Goal: Transaction & Acquisition: Obtain resource

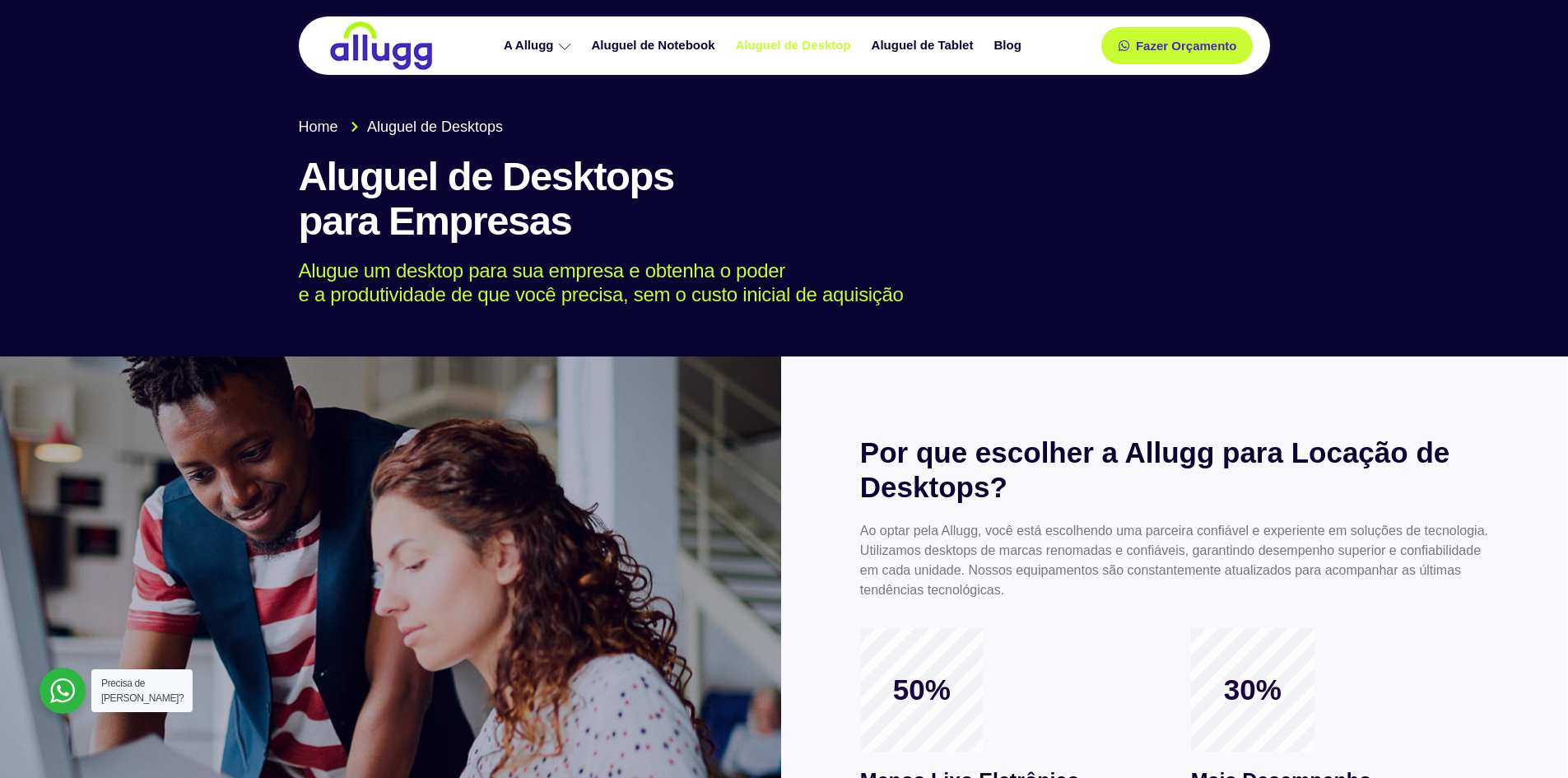
drag, startPoint x: 620, startPoint y: 695, endPoint x: 680, endPoint y: 230, distance: 468.9
click at [396, 47] on img at bounding box center [381, 46] width 107 height 50
click at [324, 130] on span "Home" at bounding box center [319, 127] width 40 height 22
click at [817, 46] on link "Aluguel de Desktop" at bounding box center [795, 45] width 135 height 29
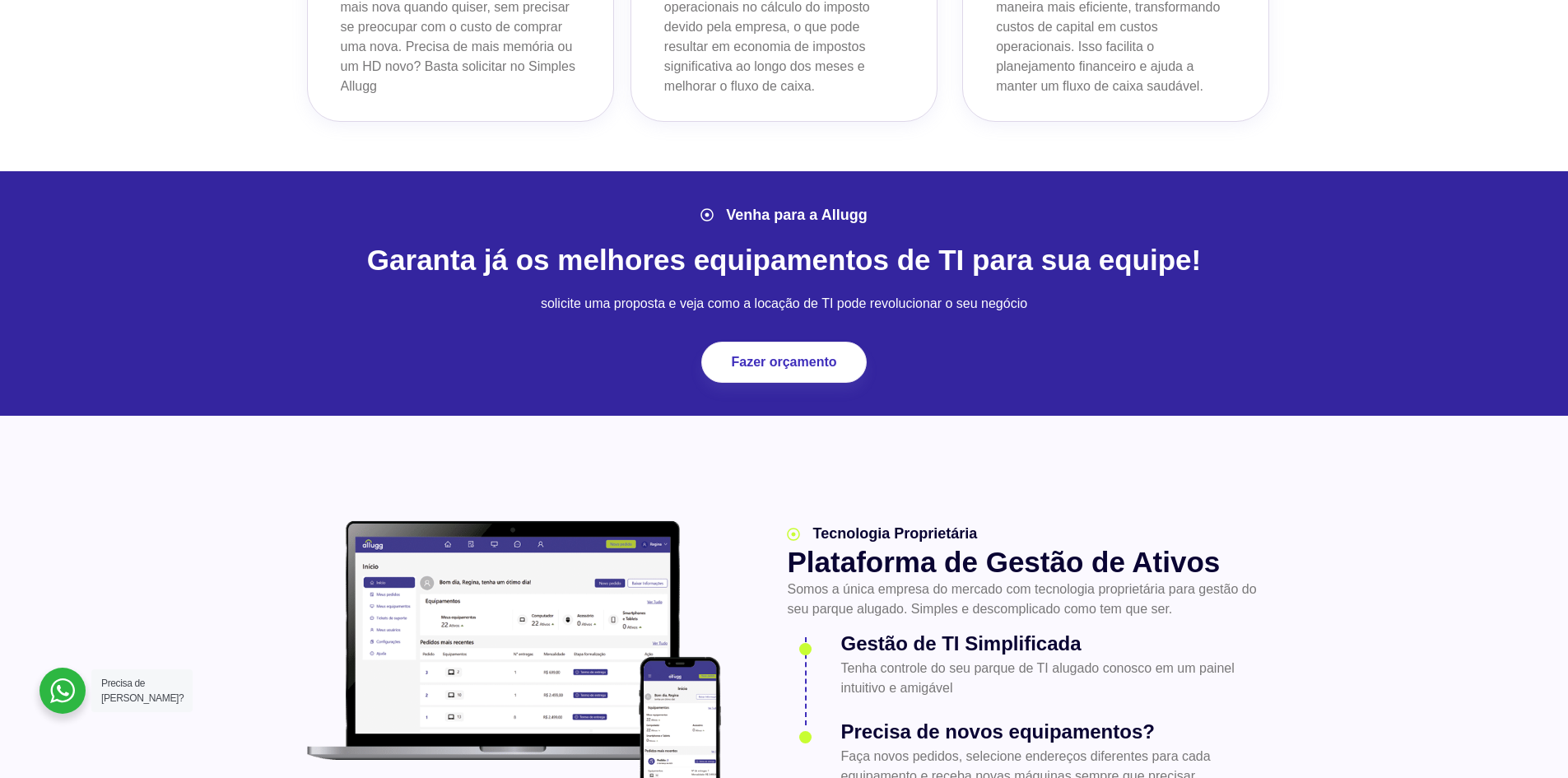
scroll to position [1646, 0]
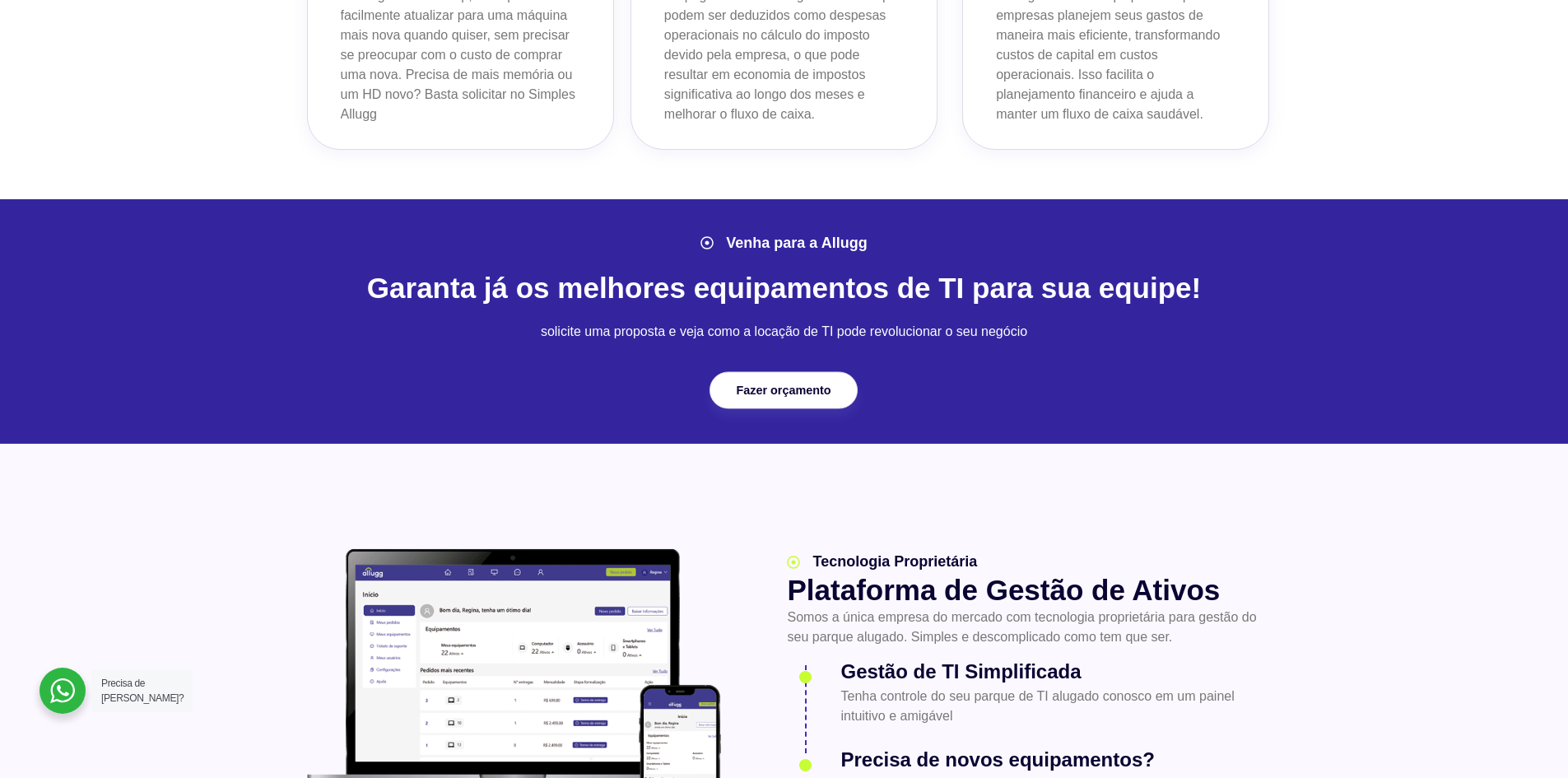
click at [731, 389] on link "Fazer orçamento" at bounding box center [783, 389] width 148 height 37
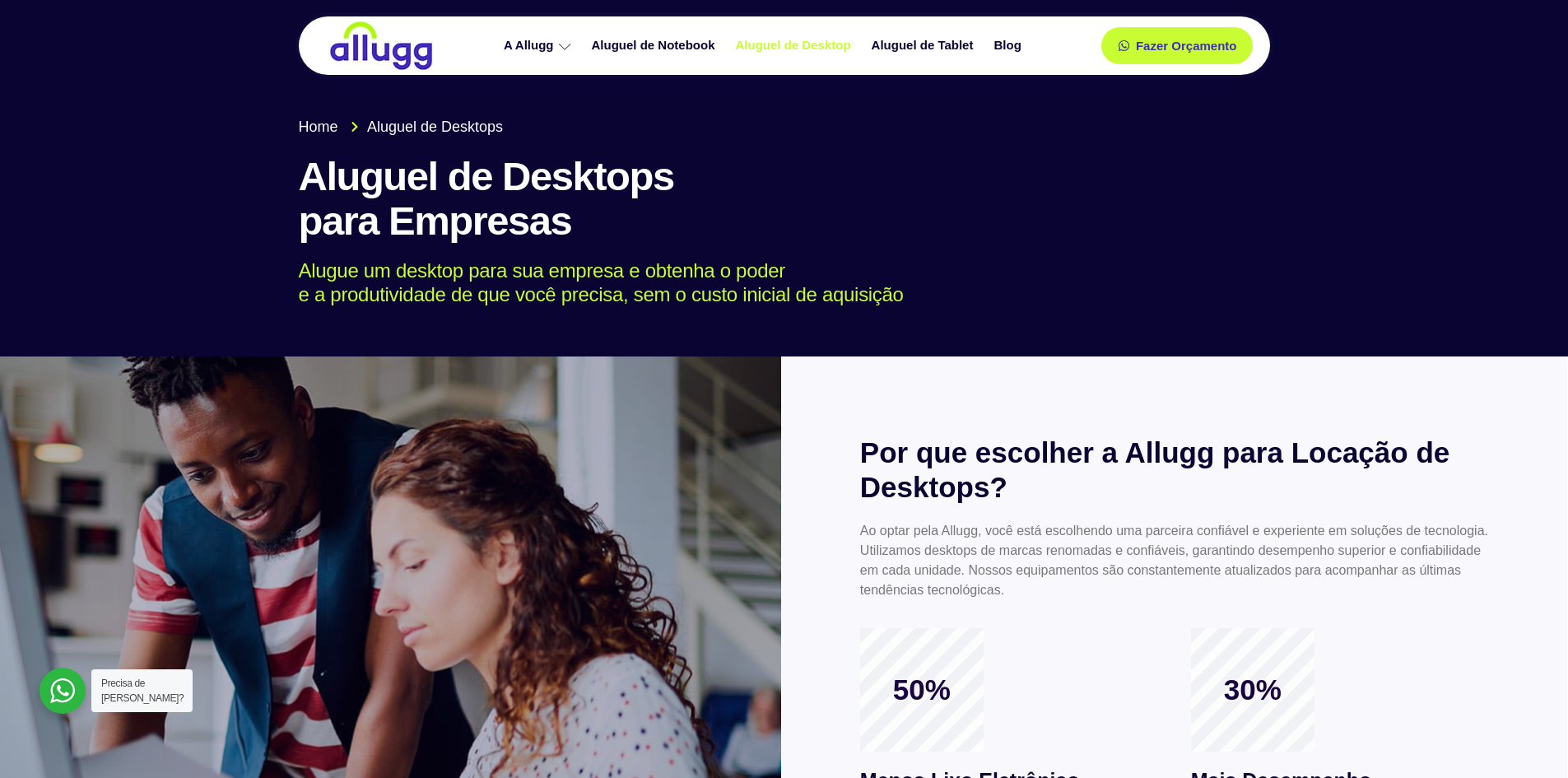
click at [706, 264] on p "Alugue um desktop para sua empresa e obtenha o poder e a produtividade de que v…" at bounding box center [772, 283] width 947 height 48
drag, startPoint x: 646, startPoint y: 307, endPoint x: 511, endPoint y: 234, distance: 153.5
click at [645, 307] on p "Alugue um desktop para sua empresa e obtenha o poder e a produtividade de que v…" at bounding box center [772, 283] width 947 height 48
click at [334, 120] on span "Home" at bounding box center [319, 127] width 40 height 22
click at [410, 130] on span "Aluguel de Desktops" at bounding box center [432, 127] width 139 height 22
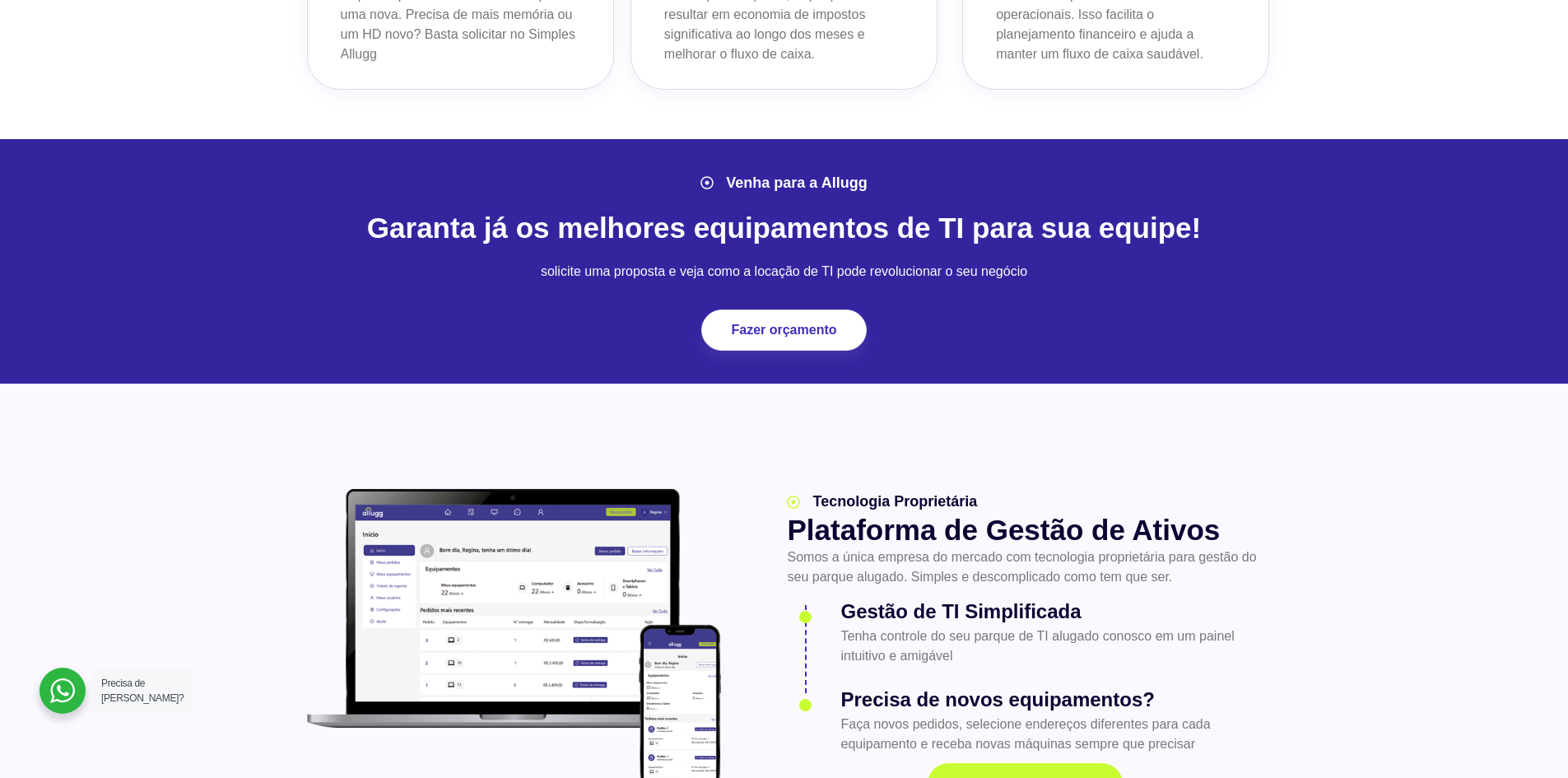
scroll to position [1646, 0]
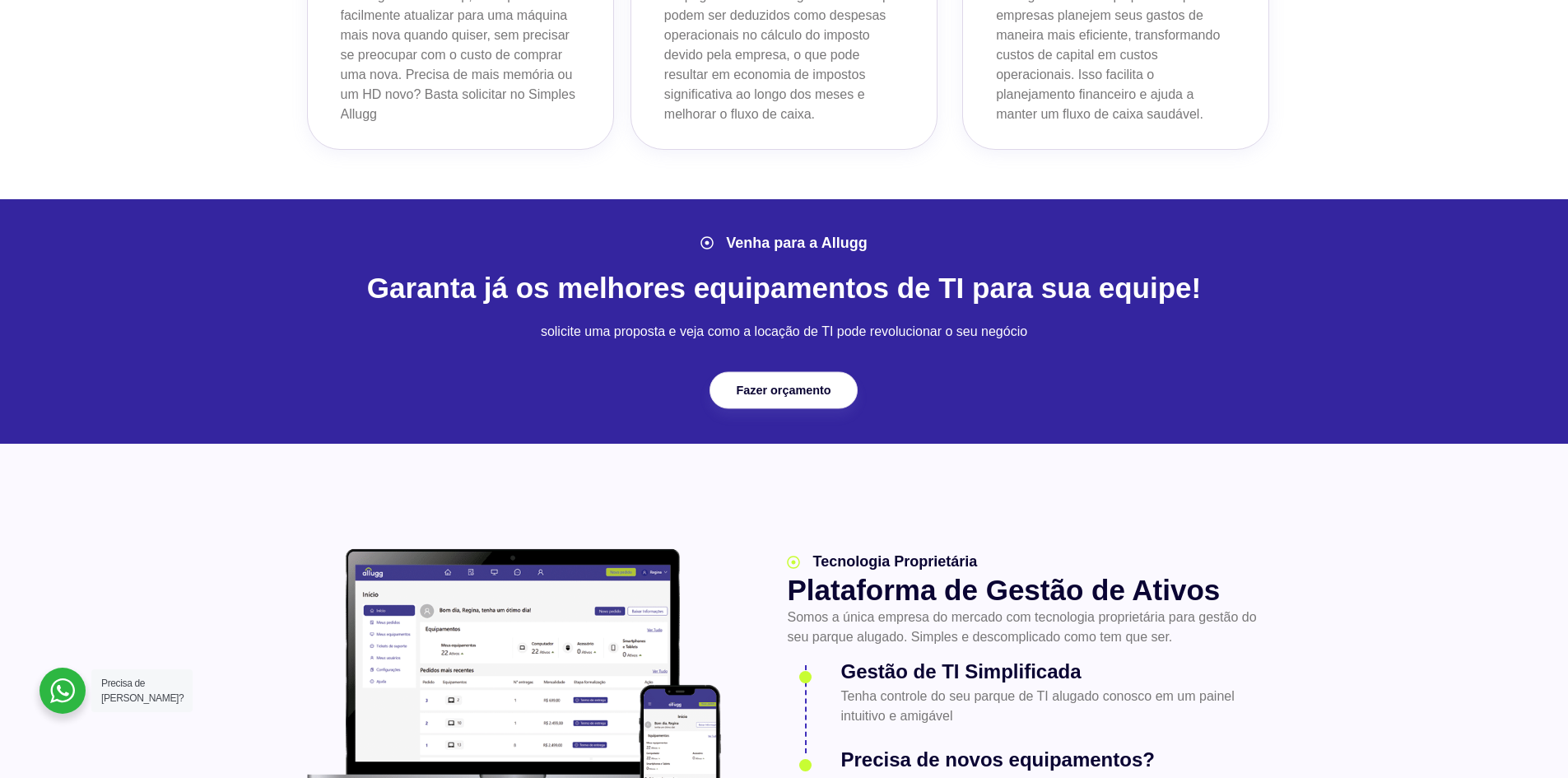
click at [814, 386] on span "Fazer orçamento" at bounding box center [783, 390] width 95 height 12
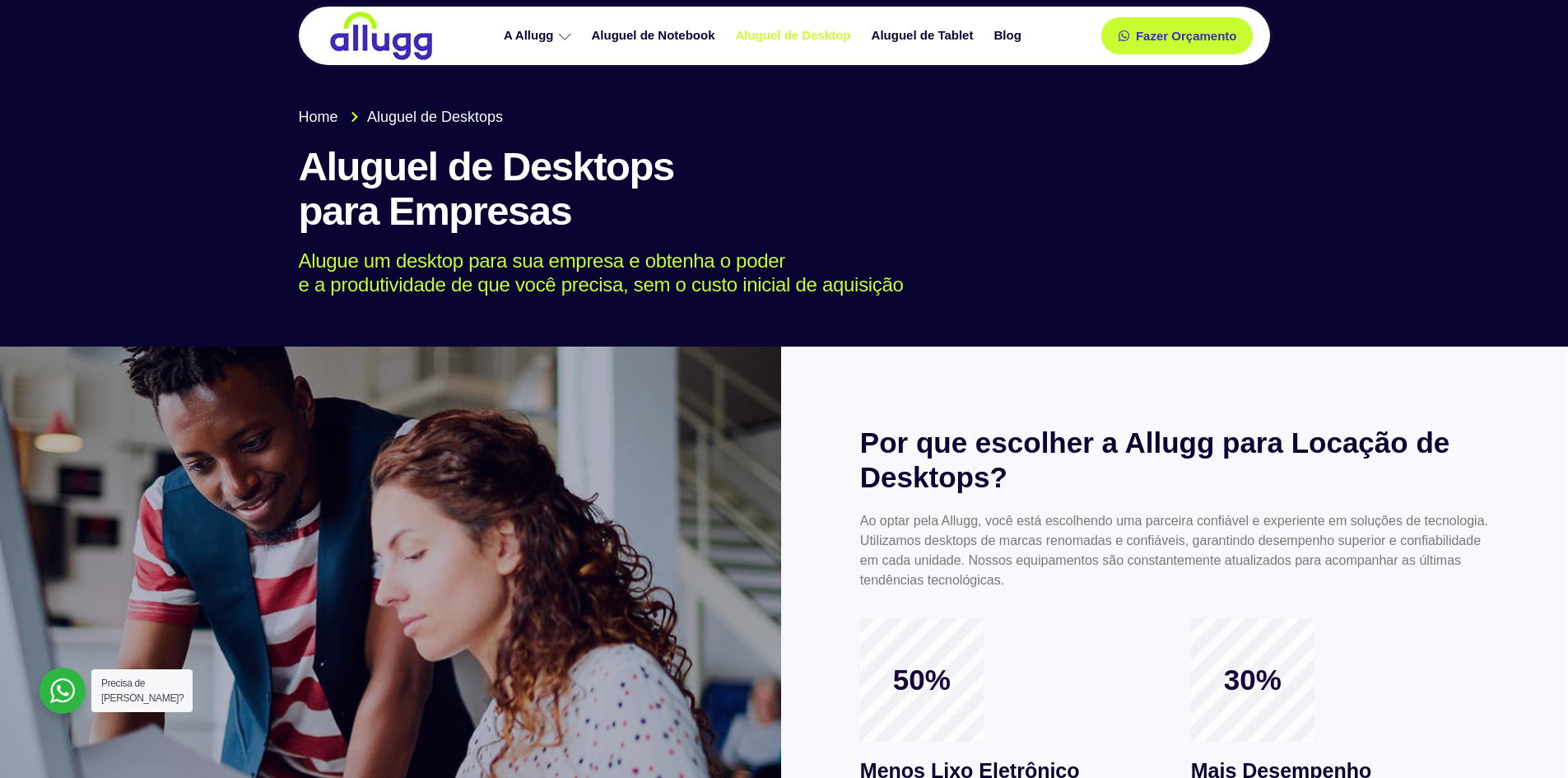
scroll to position [0, 0]
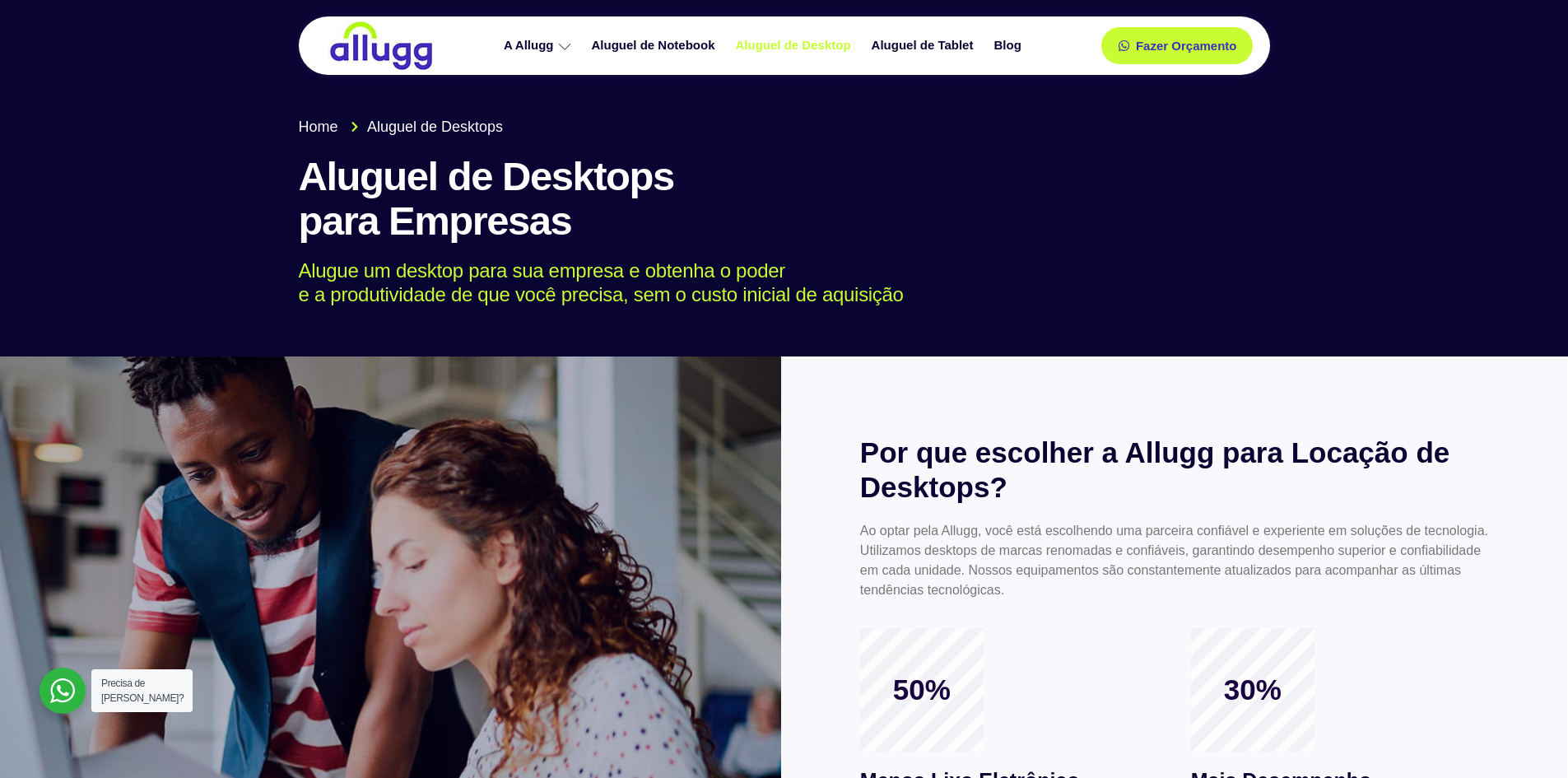
click at [1250, 518] on div at bounding box center [1174, 679] width 786 height 646
drag, startPoint x: 600, startPoint y: 469, endPoint x: 388, endPoint y: 319, distance: 259.7
click at [1153, 46] on span "Fazer Orçamento" at bounding box center [1184, 46] width 91 height 12
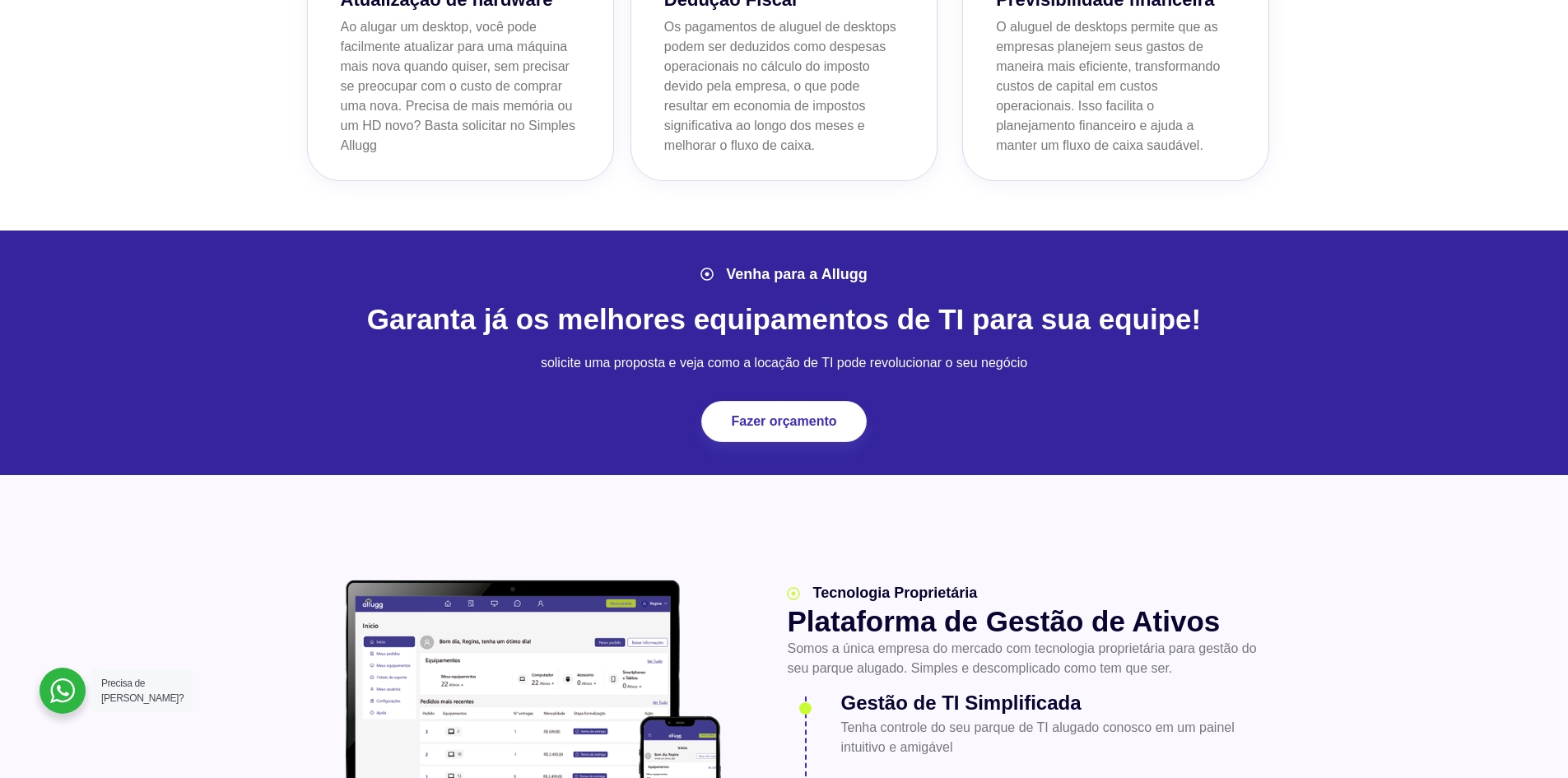
scroll to position [1637, 0]
